Goal: Task Accomplishment & Management: Manage account settings

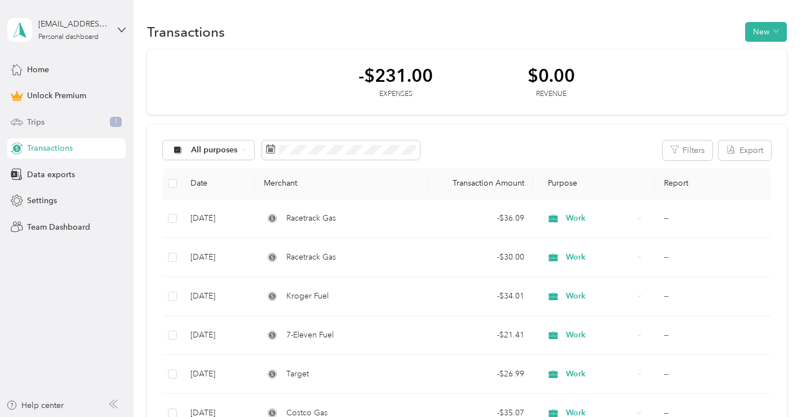
click at [65, 120] on div "Trips 1" at bounding box center [66, 122] width 118 height 20
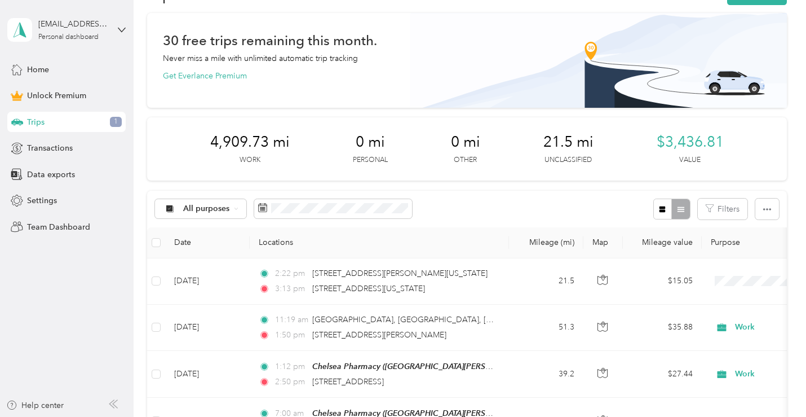
scroll to position [56, 0]
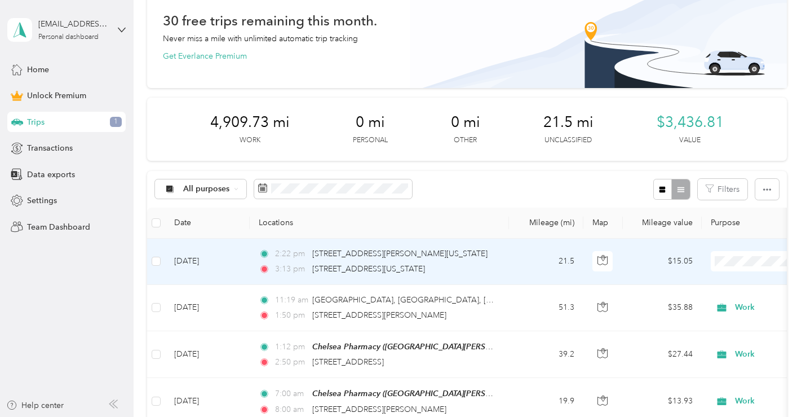
click at [524, 254] on td "21.5" at bounding box center [546, 262] width 74 height 46
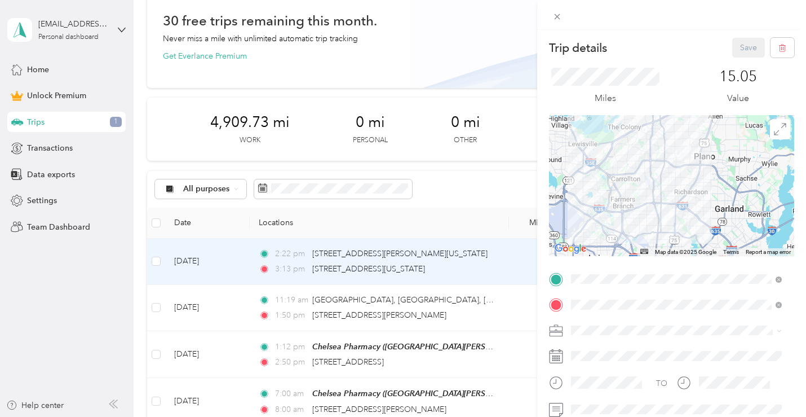
click at [598, 193] on div "Work" at bounding box center [676, 191] width 203 height 12
click at [739, 47] on button "Save" at bounding box center [748, 48] width 33 height 20
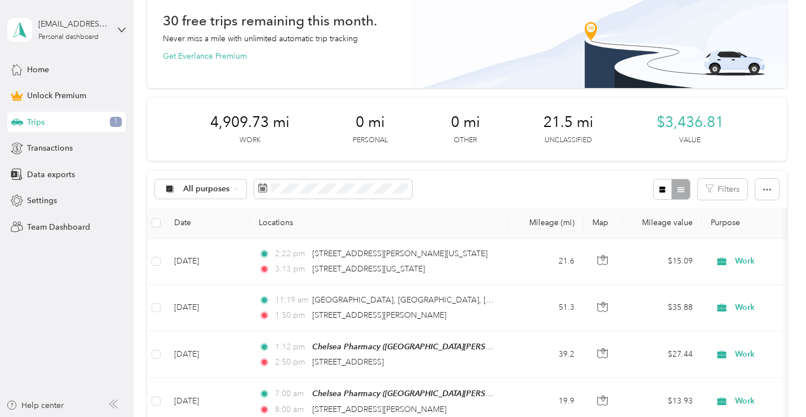
click at [41, 137] on div "Home Unlock Premium Trips 1 Transactions Data exports Settings Team Dashboard" at bounding box center [66, 148] width 118 height 178
click at [42, 145] on span "Transactions" at bounding box center [50, 148] width 46 height 12
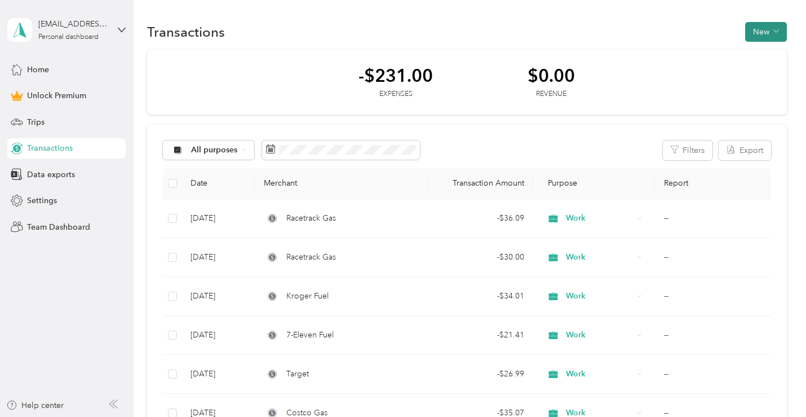
click at [754, 28] on button "New" at bounding box center [766, 32] width 42 height 20
click at [752, 58] on span "Expense" at bounding box center [760, 53] width 30 height 12
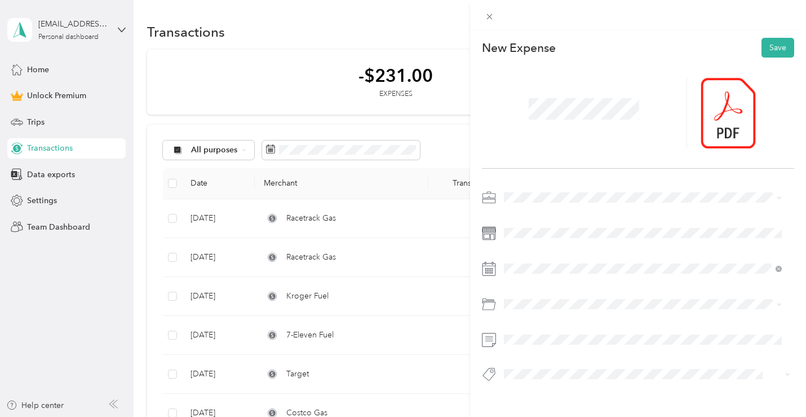
click at [428, 86] on div "This expense cannot be edited because it is either under review, approved, or p…" at bounding box center [403, 208] width 806 height 417
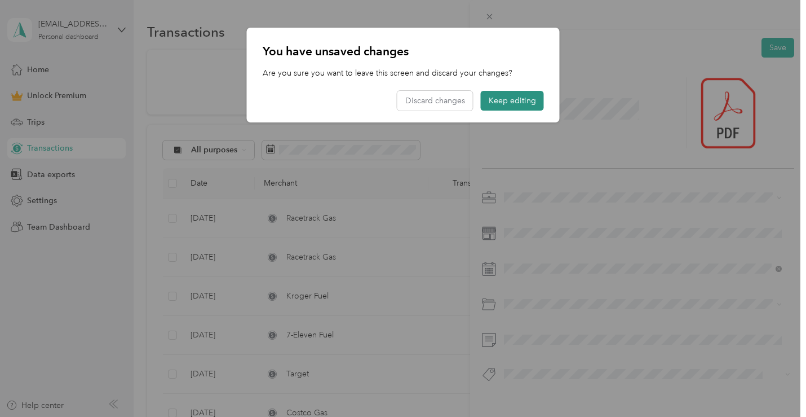
click at [501, 96] on button "Keep editing" at bounding box center [512, 101] width 63 height 20
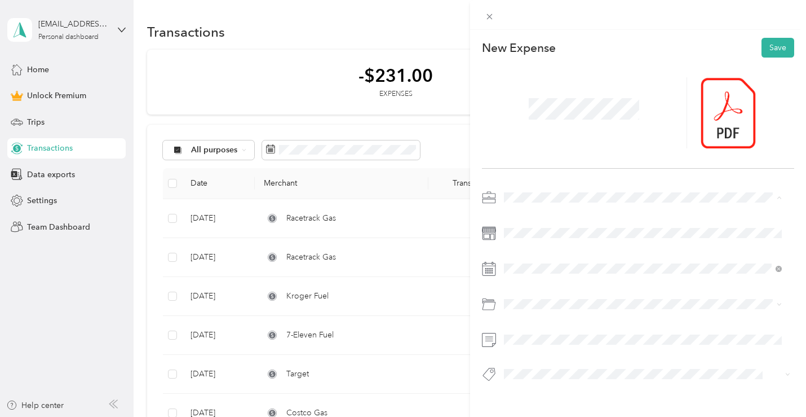
click at [521, 219] on span "Work" at bounding box center [517, 218] width 19 height 10
click at [530, 112] on icon at bounding box center [532, 114] width 11 height 11
click at [588, 222] on div "28" at bounding box center [586, 225] width 15 height 14
click at [577, 170] on div "Gasoline" at bounding box center [643, 172] width 270 height 12
click at [764, 50] on button "Save" at bounding box center [778, 48] width 33 height 20
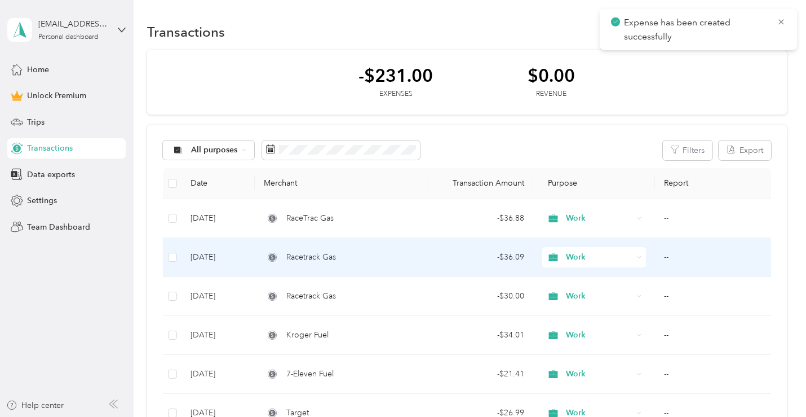
click at [338, 256] on div "Racetrack Gas" at bounding box center [342, 257] width 156 height 12
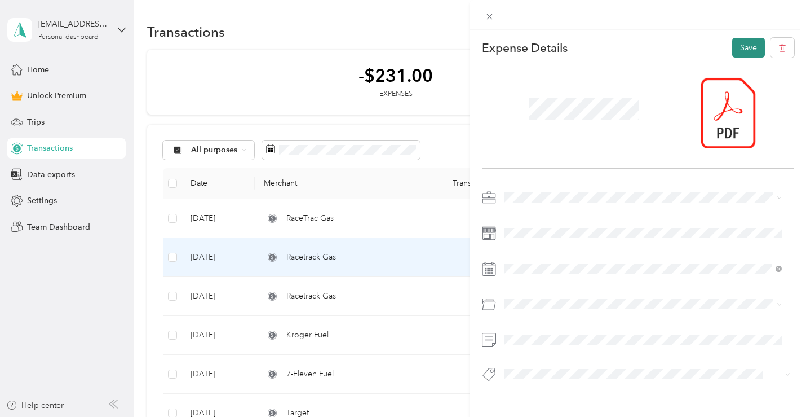
click at [741, 48] on button "Save" at bounding box center [748, 48] width 33 height 20
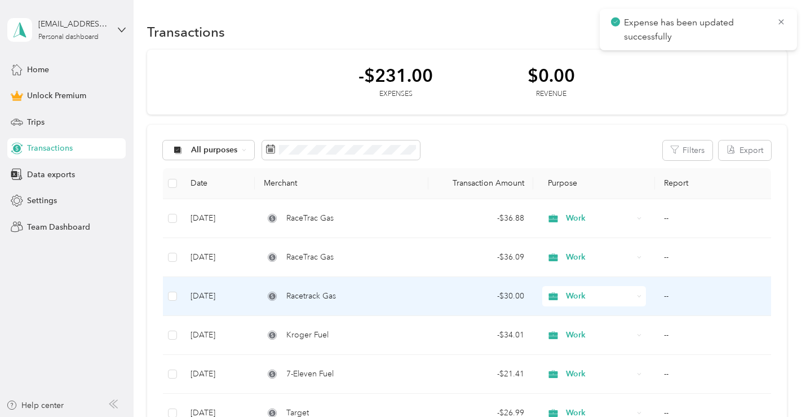
click at [365, 293] on div "Racetrack Gas" at bounding box center [342, 296] width 156 height 12
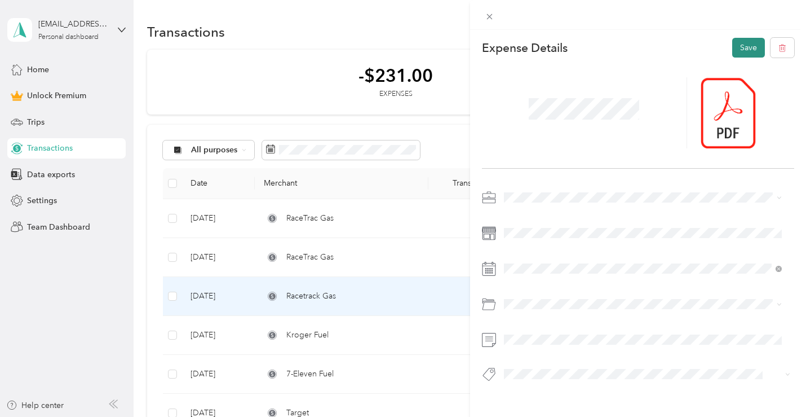
click at [745, 46] on button "Save" at bounding box center [748, 48] width 33 height 20
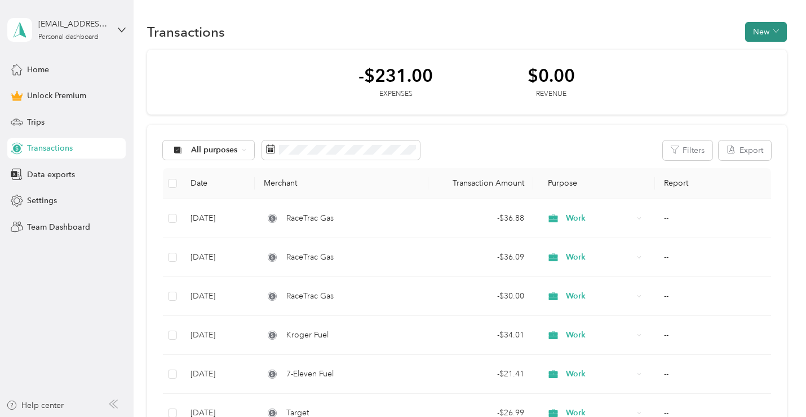
click at [771, 38] on button "New" at bounding box center [766, 32] width 42 height 20
click at [756, 55] on span "Expense" at bounding box center [760, 53] width 30 height 12
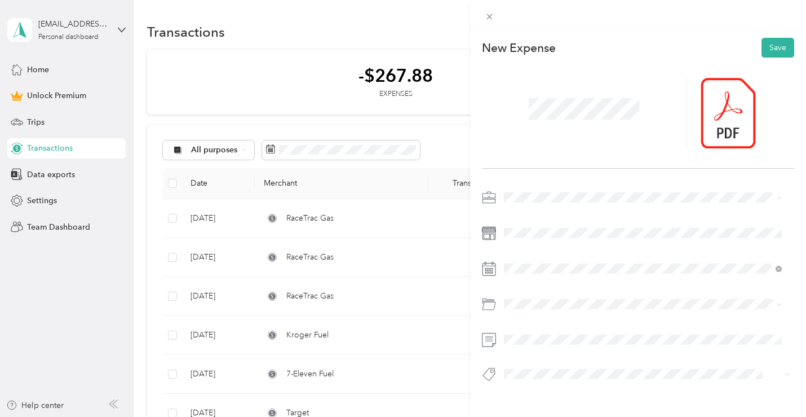
click at [513, 104] on div at bounding box center [584, 112] width 205 height 71
click at [516, 106] on div at bounding box center [584, 112] width 205 height 71
click at [549, 222] on li "Work" at bounding box center [643, 215] width 286 height 20
click at [529, 116] on icon at bounding box center [532, 114] width 11 height 11
click at [589, 226] on div "28" at bounding box center [586, 225] width 15 height 14
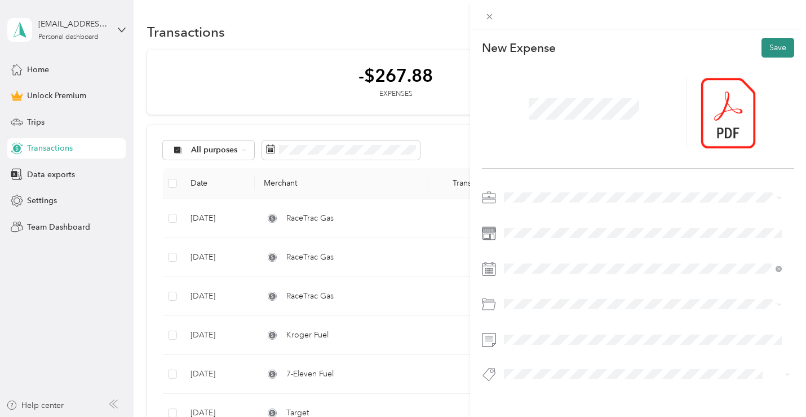
click at [773, 47] on button "Save" at bounding box center [778, 48] width 33 height 20
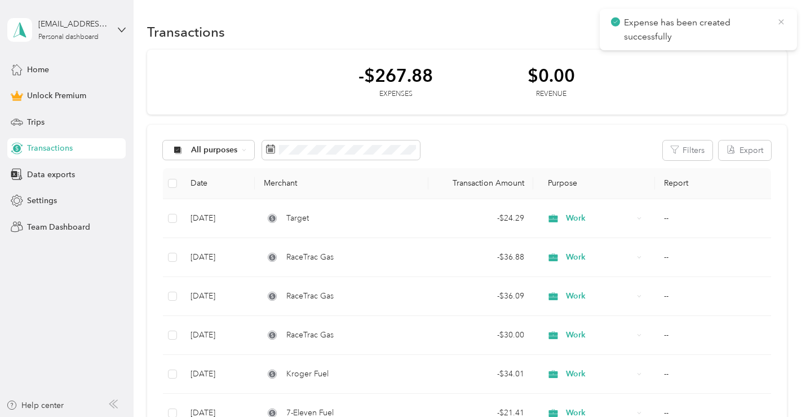
click at [784, 21] on icon at bounding box center [781, 22] width 9 height 10
click at [774, 36] on span "button" at bounding box center [777, 32] width 6 height 10
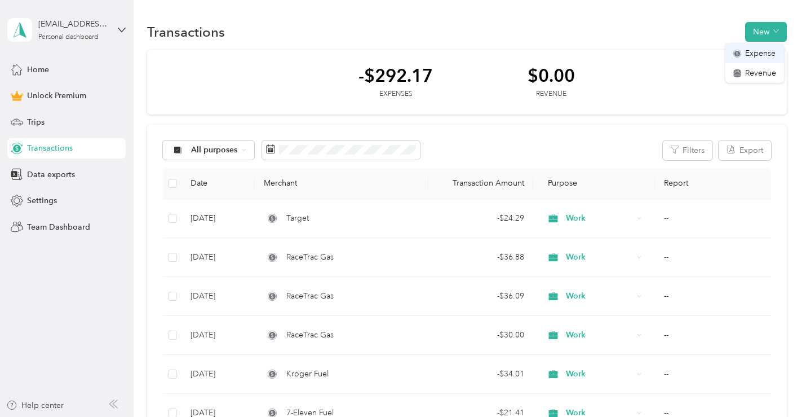
click at [764, 54] on span "Expense" at bounding box center [760, 53] width 30 height 12
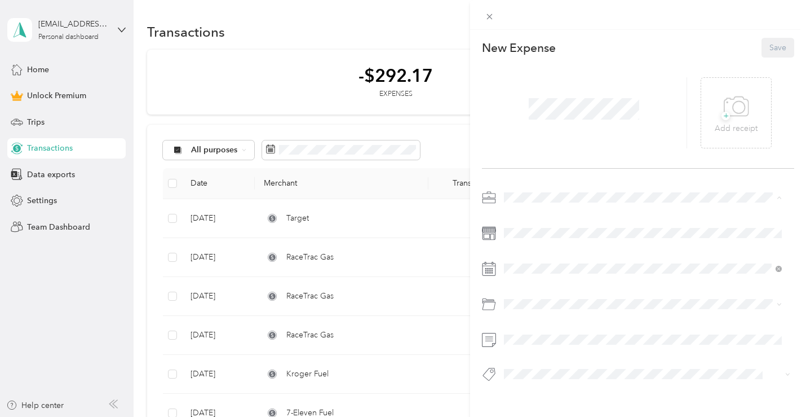
click at [531, 215] on div "Work" at bounding box center [643, 217] width 270 height 12
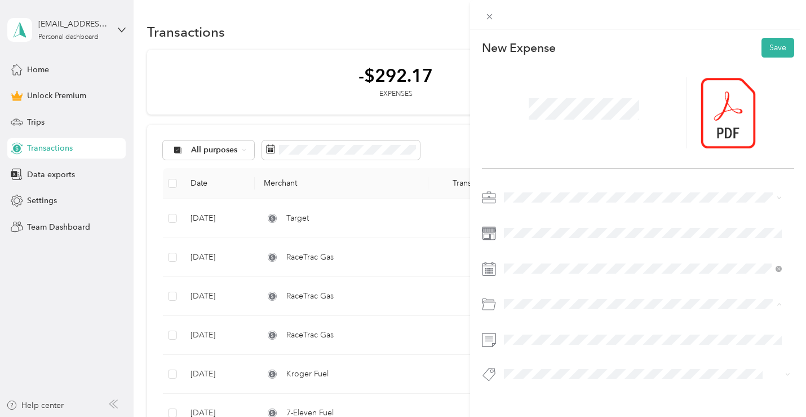
click at [624, 191] on div "Car Maintenance and Repairs" at bounding box center [643, 192] width 270 height 12
click at [778, 41] on button "Save" at bounding box center [778, 48] width 33 height 20
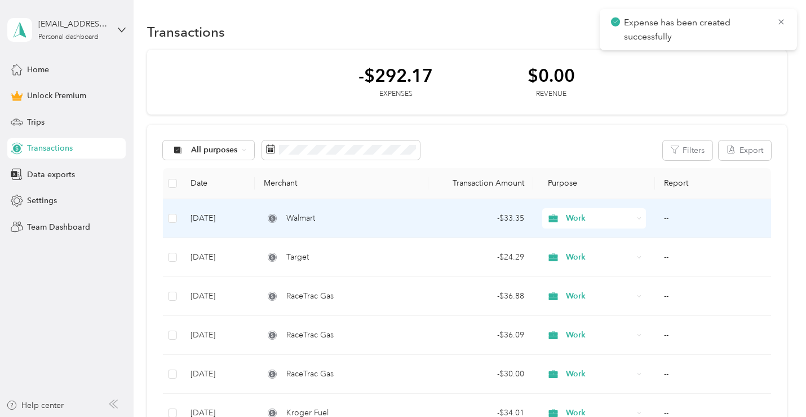
click at [392, 223] on div "Walmart" at bounding box center [342, 218] width 156 height 12
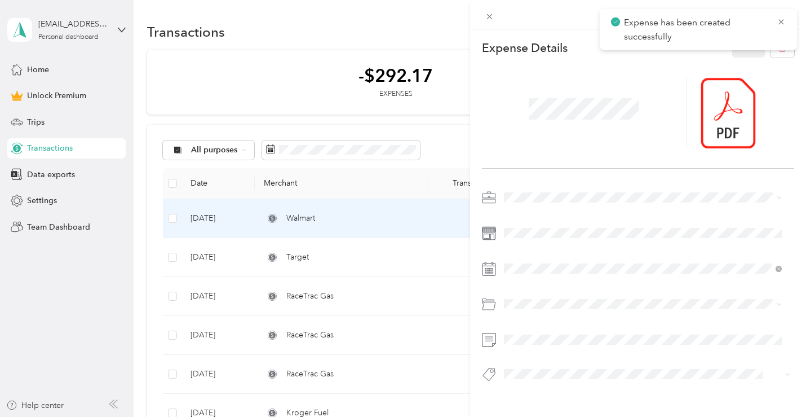
click at [330, 250] on div "This expense cannot be edited because it is either under review, approved, or p…" at bounding box center [403, 208] width 806 height 417
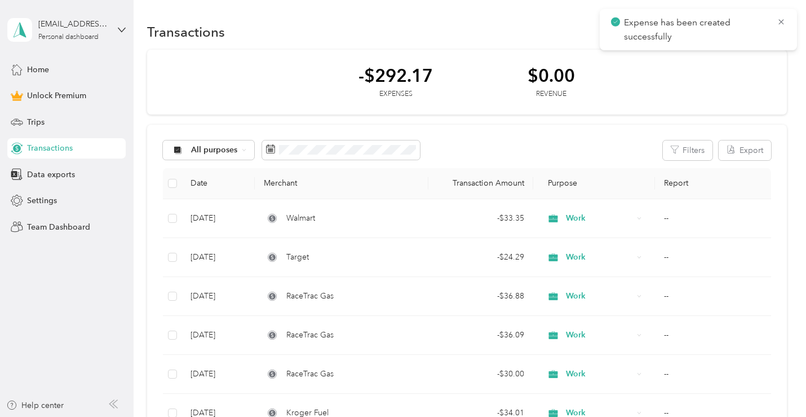
click at [332, 257] on div "Target" at bounding box center [342, 257] width 156 height 12
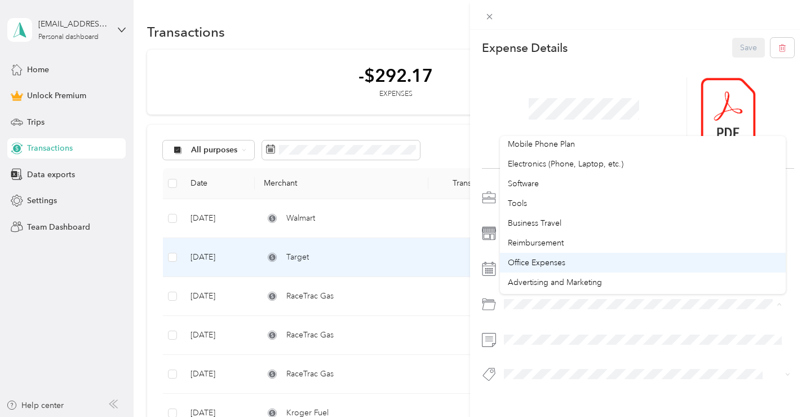
scroll to position [226, 0]
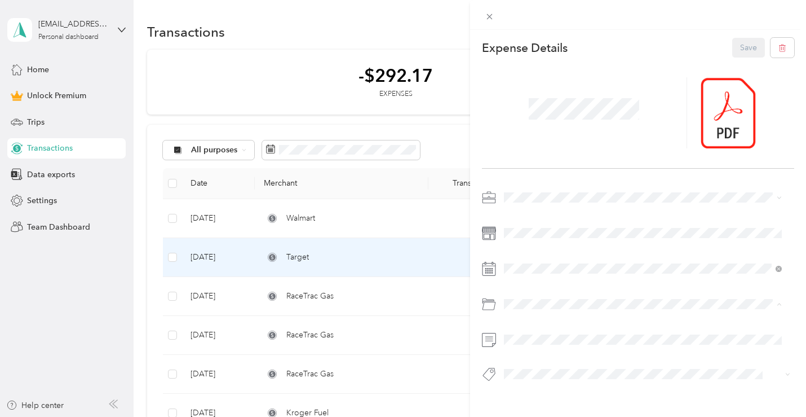
click at [611, 239] on div "Reimbursement" at bounding box center [643, 242] width 270 height 12
click at [735, 45] on button "Save" at bounding box center [748, 48] width 33 height 20
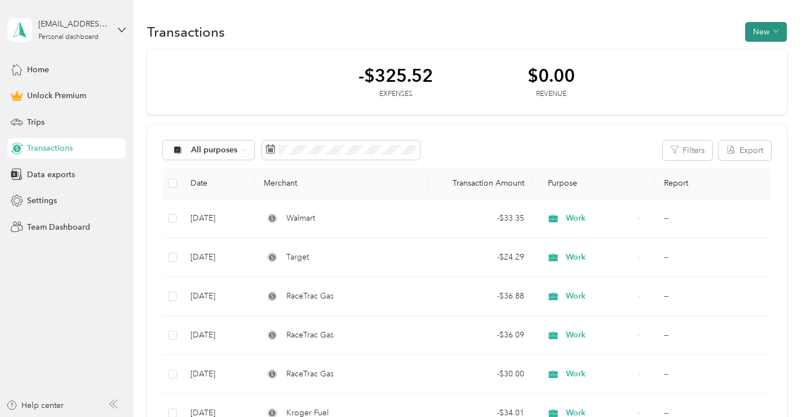
click at [752, 32] on button "New" at bounding box center [766, 32] width 42 height 20
click at [754, 55] on span "Expense" at bounding box center [760, 53] width 30 height 12
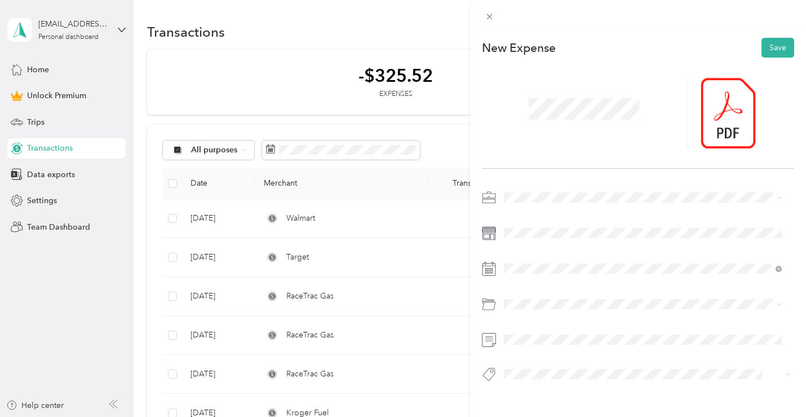
click at [549, 214] on div "Work" at bounding box center [643, 217] width 270 height 12
click at [579, 193] on span "Car Maintenance and Repairs" at bounding box center [560, 192] width 104 height 10
click at [526, 109] on span at bounding box center [584, 108] width 118 height 29
click at [531, 117] on icon at bounding box center [532, 114] width 11 height 11
click at [605, 227] on div "29" at bounding box center [600, 225] width 15 height 14
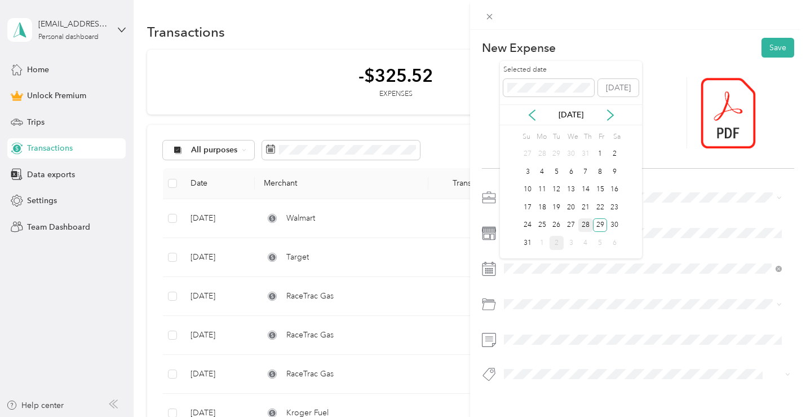
click at [588, 222] on div "28" at bounding box center [586, 225] width 15 height 14
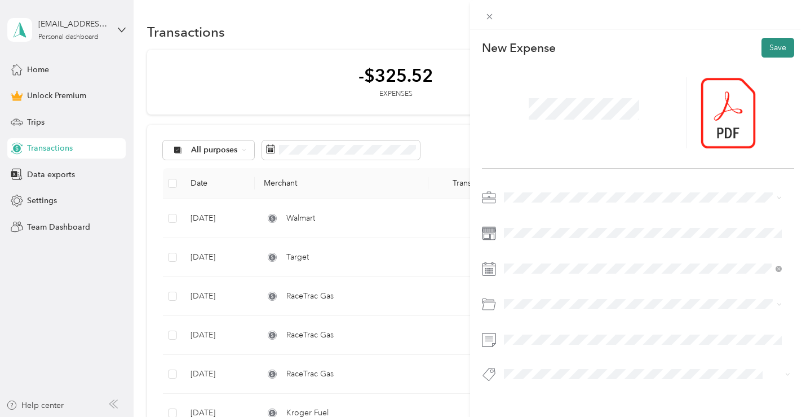
click at [772, 49] on button "Save" at bounding box center [778, 48] width 33 height 20
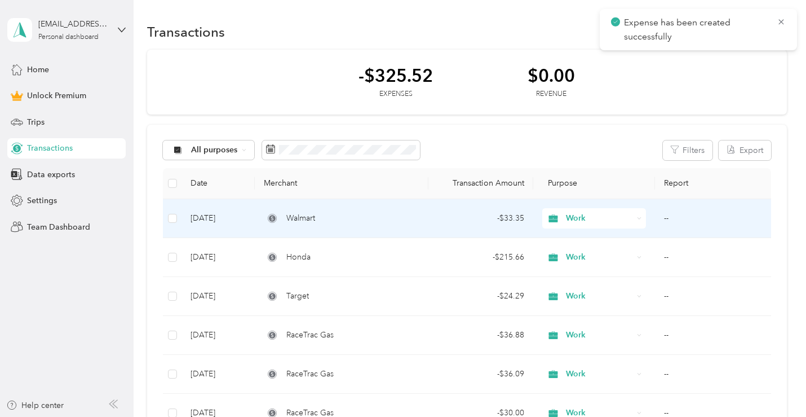
click at [220, 218] on td "[DATE]" at bounding box center [218, 218] width 73 height 39
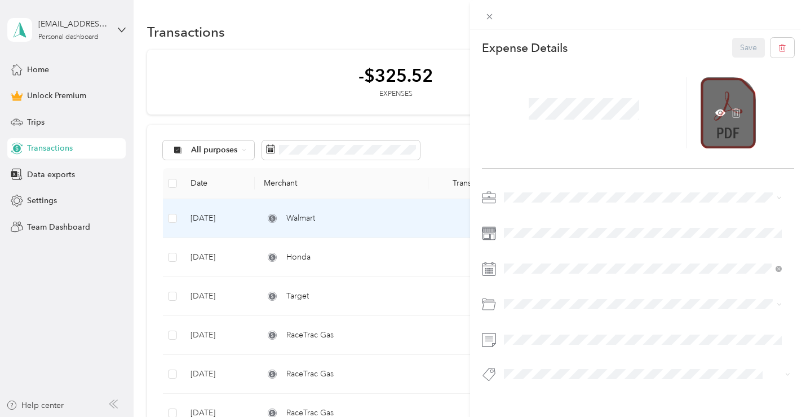
click at [739, 114] on div at bounding box center [728, 112] width 55 height 71
click at [719, 113] on icon at bounding box center [720, 112] width 3 height 3
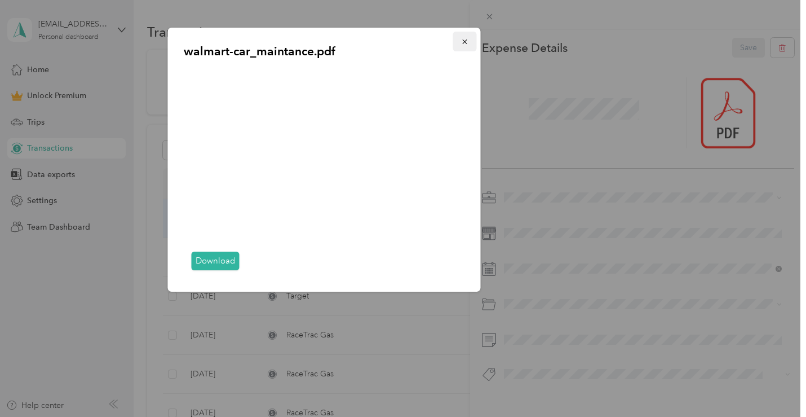
click at [462, 41] on icon "button" at bounding box center [465, 42] width 8 height 8
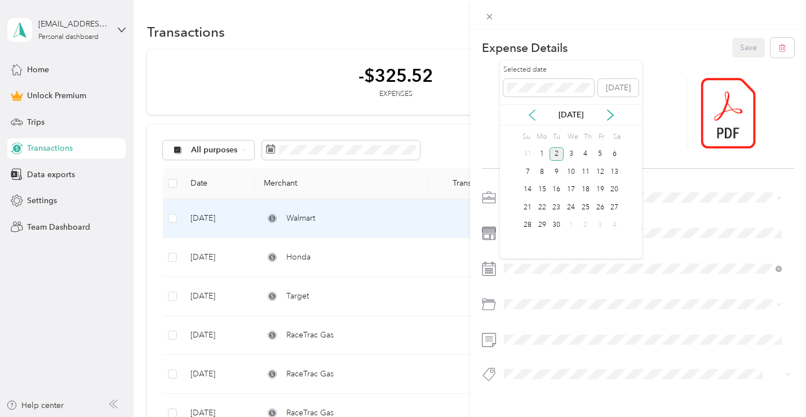
click at [531, 118] on icon at bounding box center [532, 114] width 11 height 11
click at [541, 210] on div "18" at bounding box center [542, 207] width 15 height 14
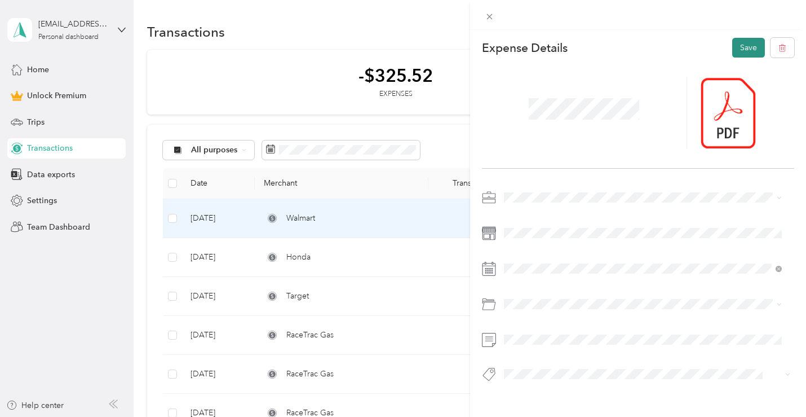
click at [739, 41] on button "Save" at bounding box center [748, 48] width 33 height 20
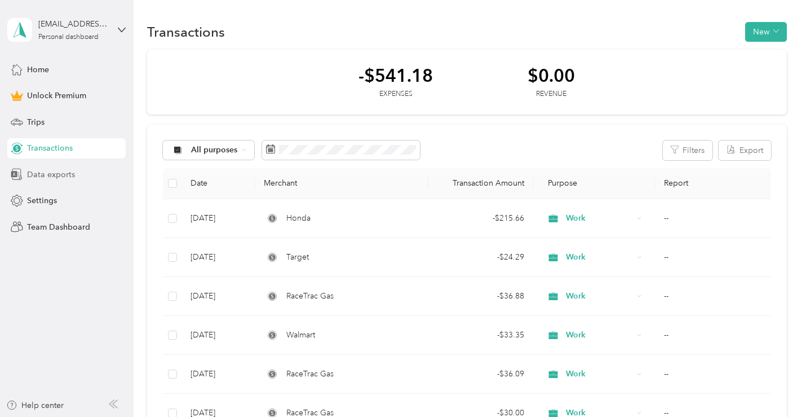
click at [58, 174] on span "Data exports" at bounding box center [51, 175] width 48 height 12
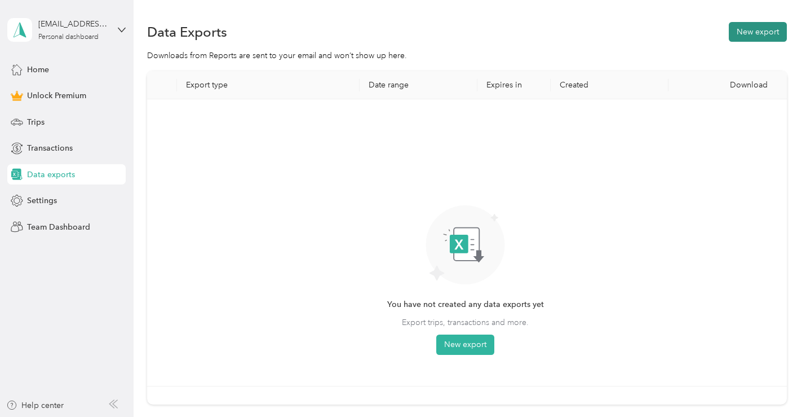
click at [757, 28] on button "New export" at bounding box center [758, 32] width 58 height 20
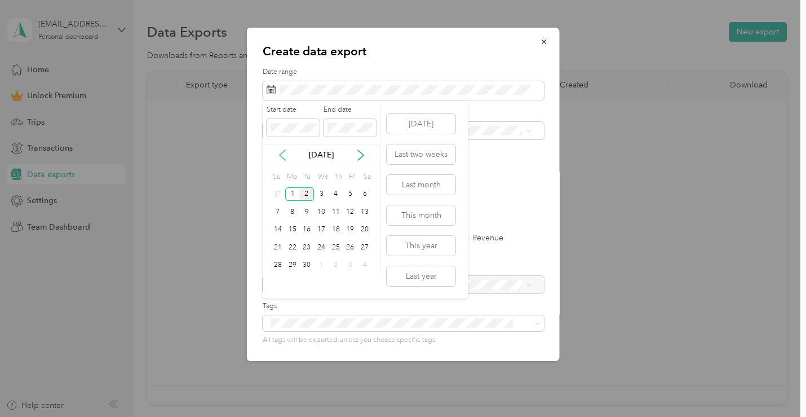
click at [284, 159] on icon at bounding box center [283, 155] width 6 height 10
click at [276, 248] on div "17" at bounding box center [278, 247] width 15 height 14
click at [363, 263] on div "30" at bounding box center [365, 265] width 15 height 14
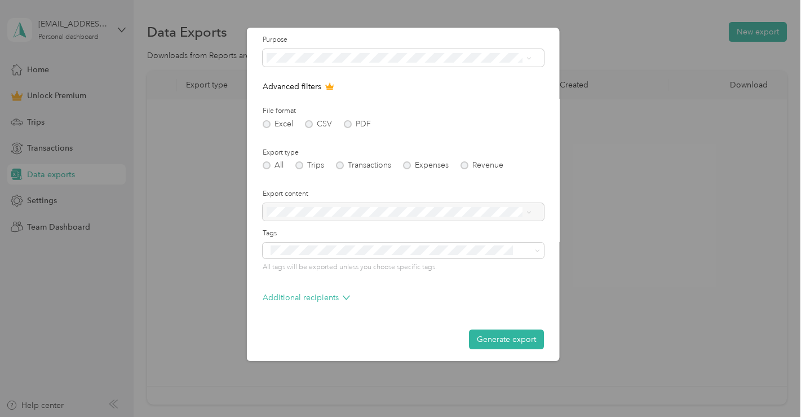
scroll to position [77, 0]
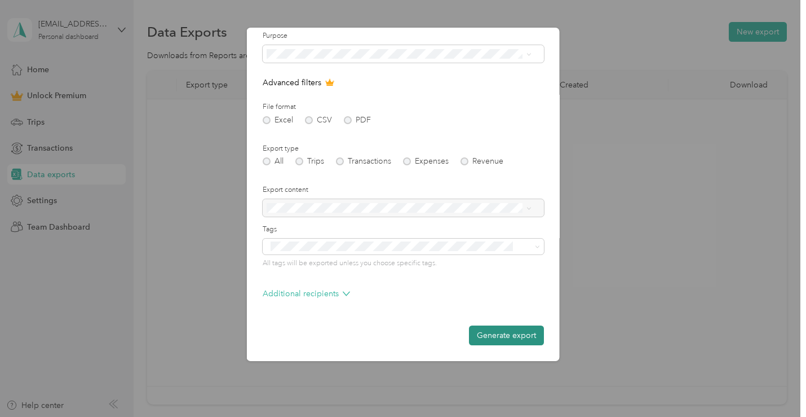
click at [497, 333] on button "Generate export" at bounding box center [506, 335] width 75 height 20
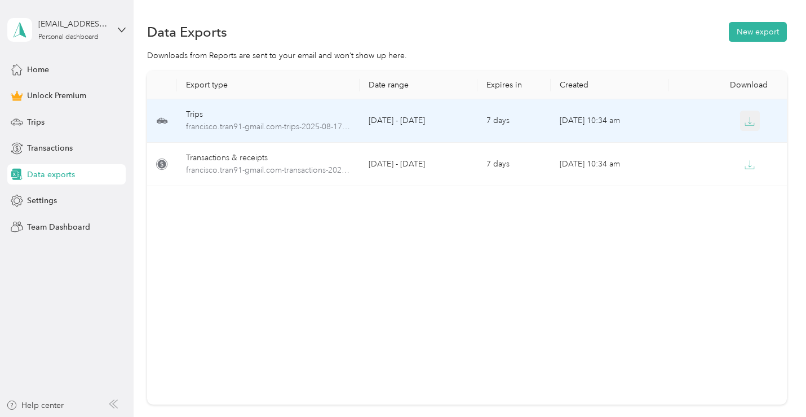
click at [751, 123] on icon "button" at bounding box center [750, 121] width 10 height 10
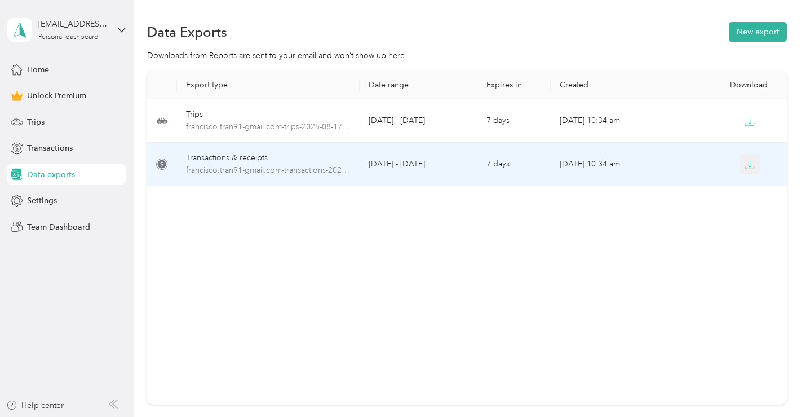
click at [745, 163] on icon "button" at bounding box center [750, 165] width 10 height 10
